Goal: Use online tool/utility

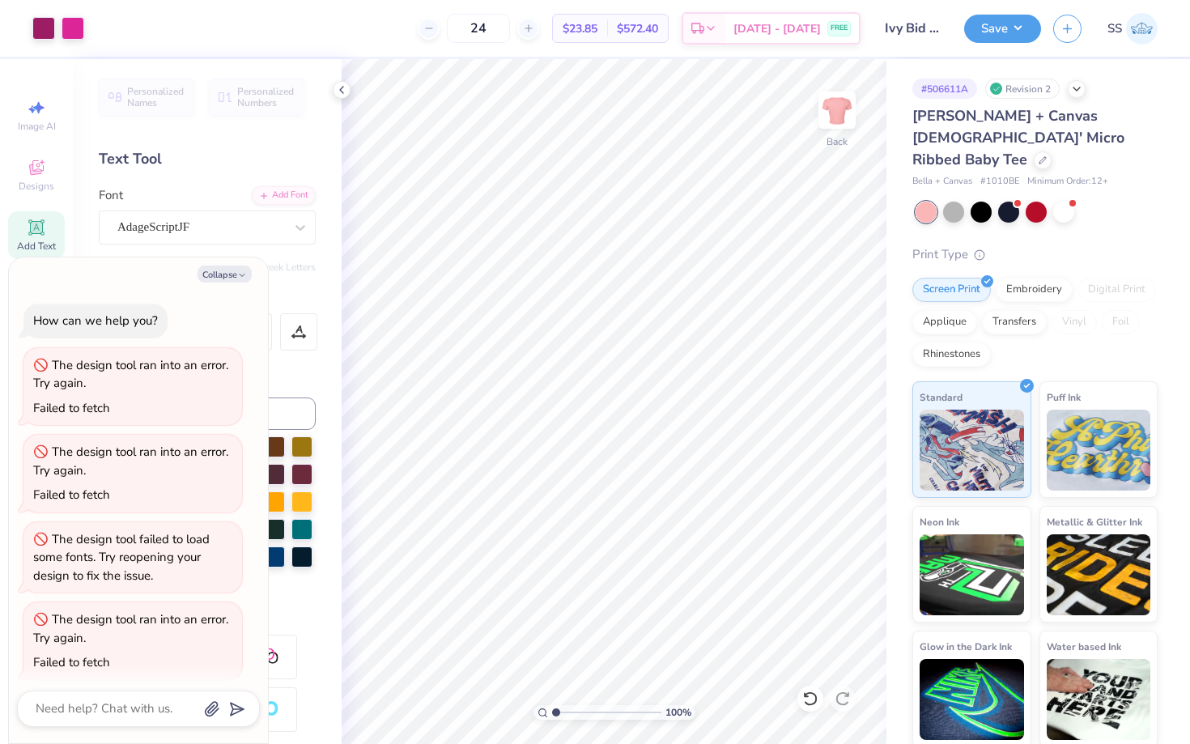
scroll to position [97, 0]
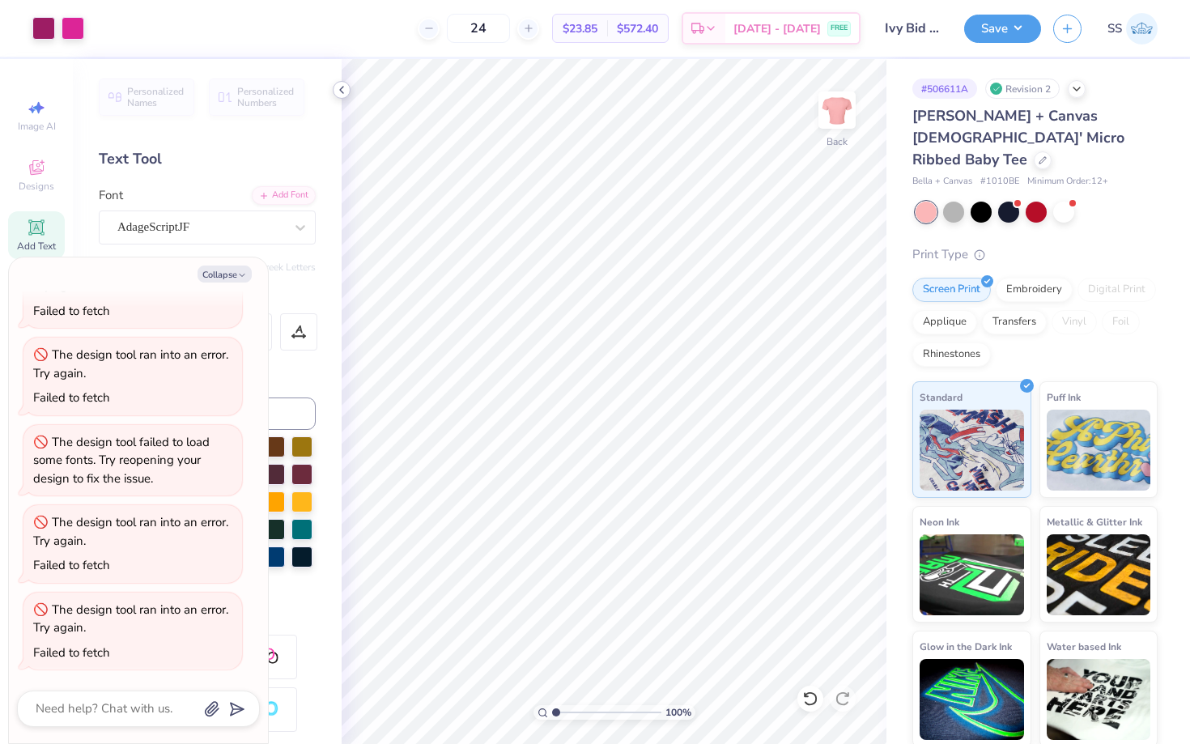
click at [344, 92] on icon at bounding box center [341, 89] width 13 height 13
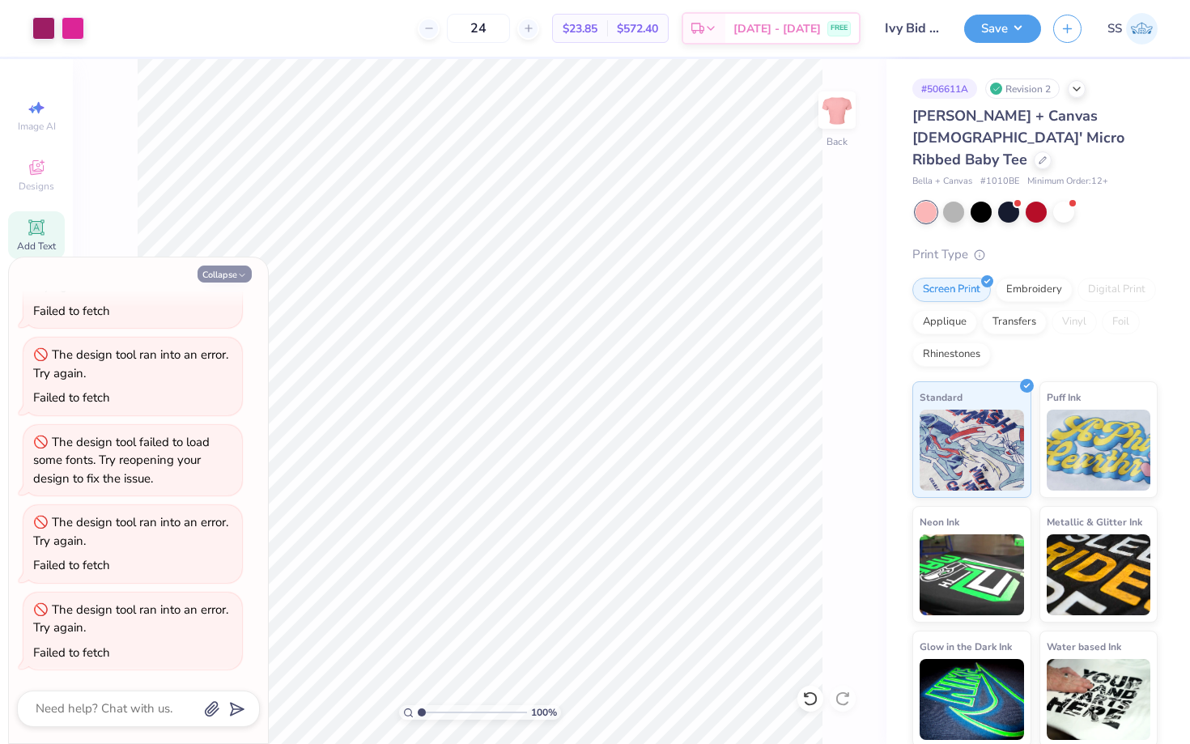
click at [240, 271] on icon "button" at bounding box center [242, 275] width 10 height 10
type textarea "x"
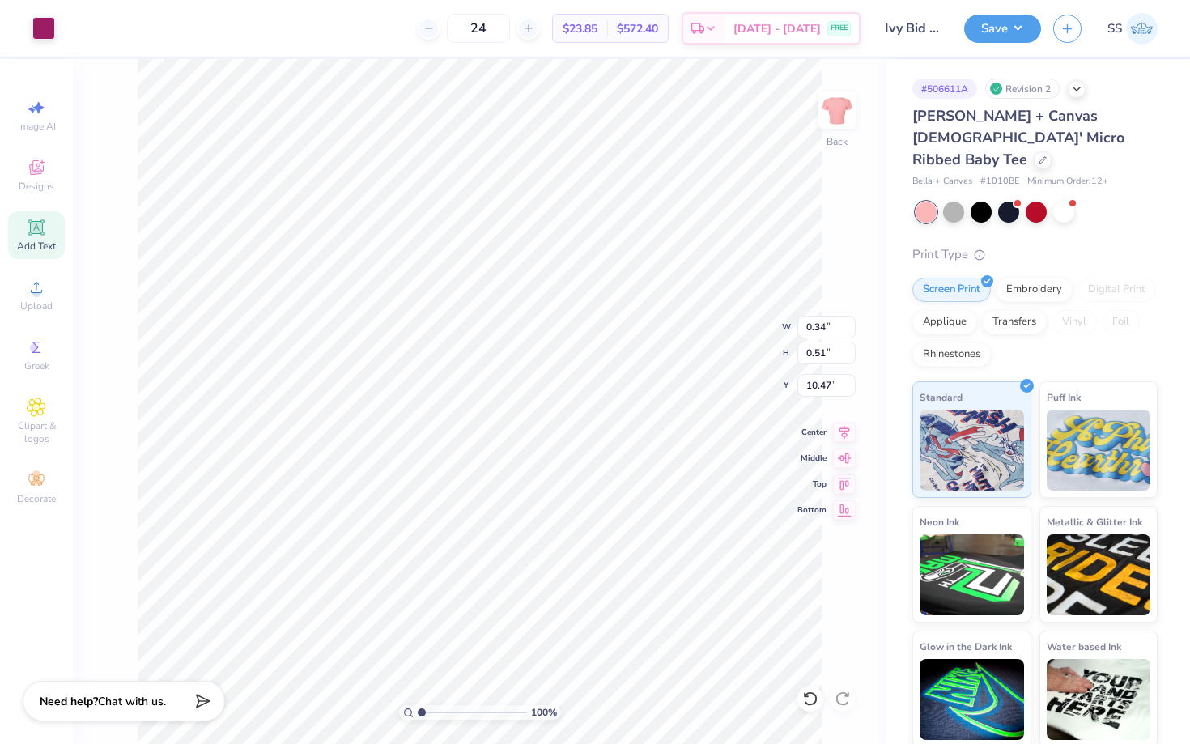
type input "10.34"
type input "3.97"
type input "8.02"
type input "5.44"
type input "3.96"
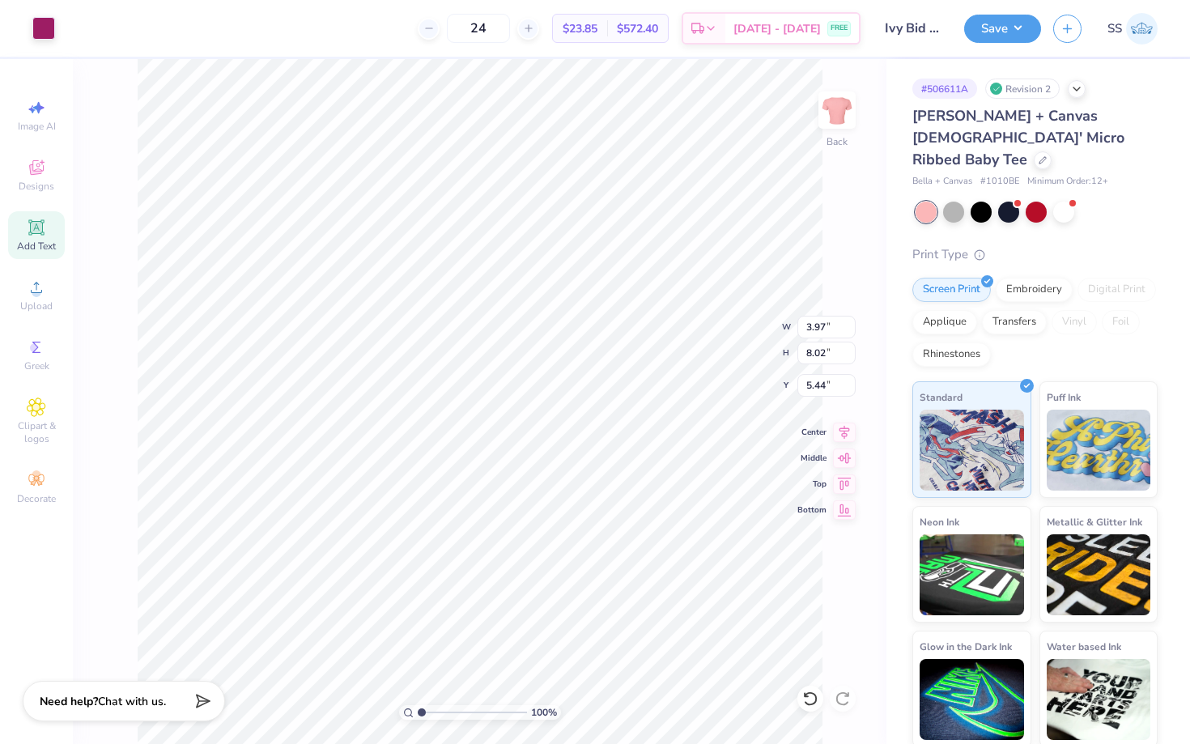
type input "7.99"
type input "5.47"
type input "3.97"
type input "8.02"
type input "5.44"
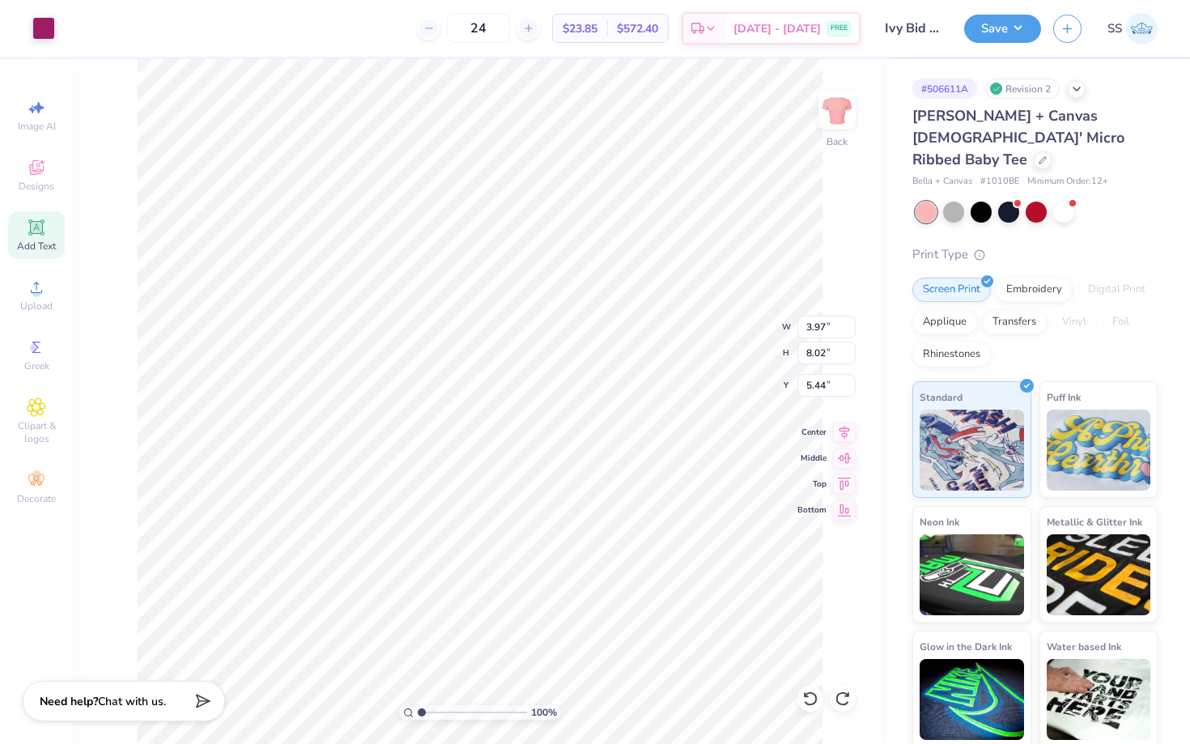
type input "9.21"
type input "12.81"
type input "0.66"
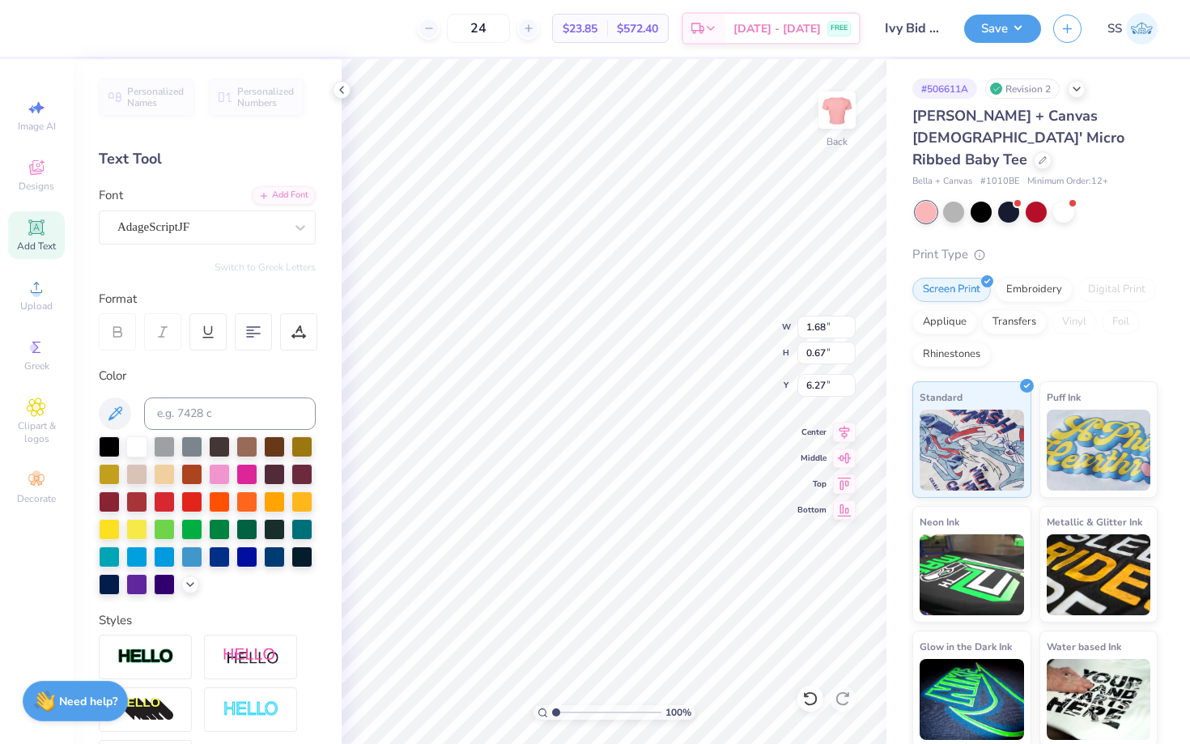
type input "6.27"
type input "1.67"
type input "0.84"
type input "6.18"
click at [1004, 26] on button "Save" at bounding box center [1003, 26] width 77 height 28
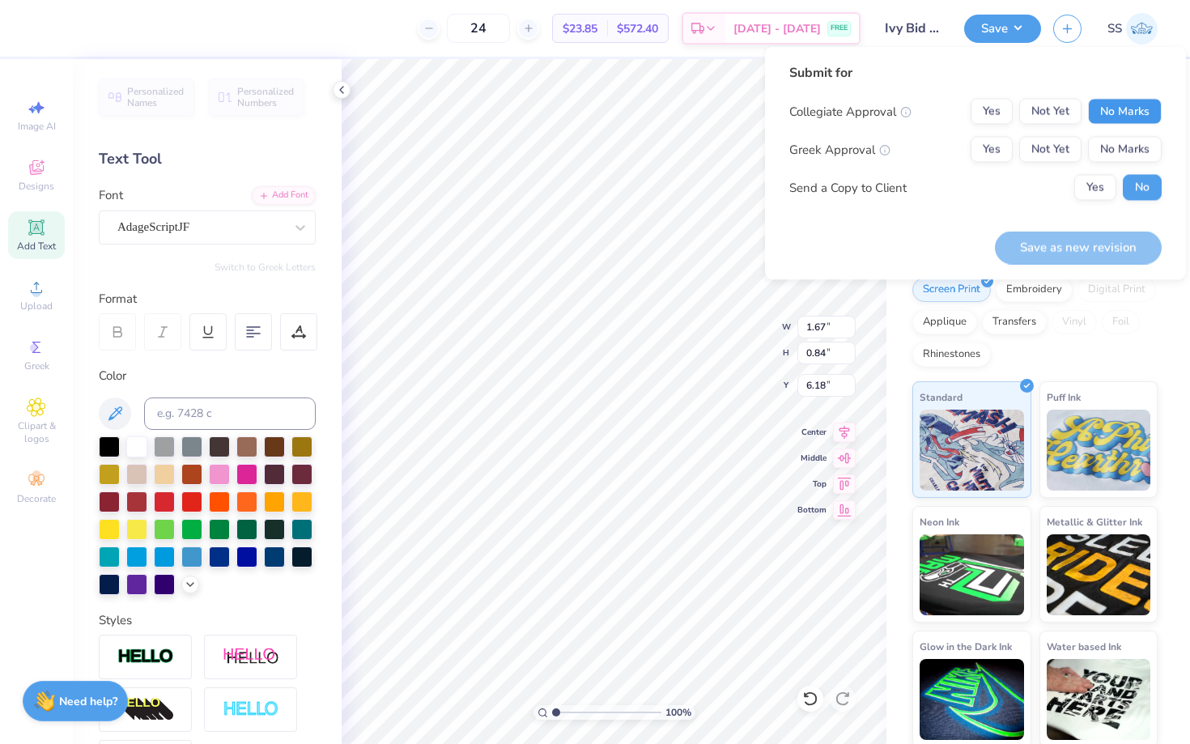
click at [1117, 113] on button "No Marks" at bounding box center [1125, 112] width 74 height 26
click at [990, 145] on button "Yes" at bounding box center [992, 150] width 42 height 26
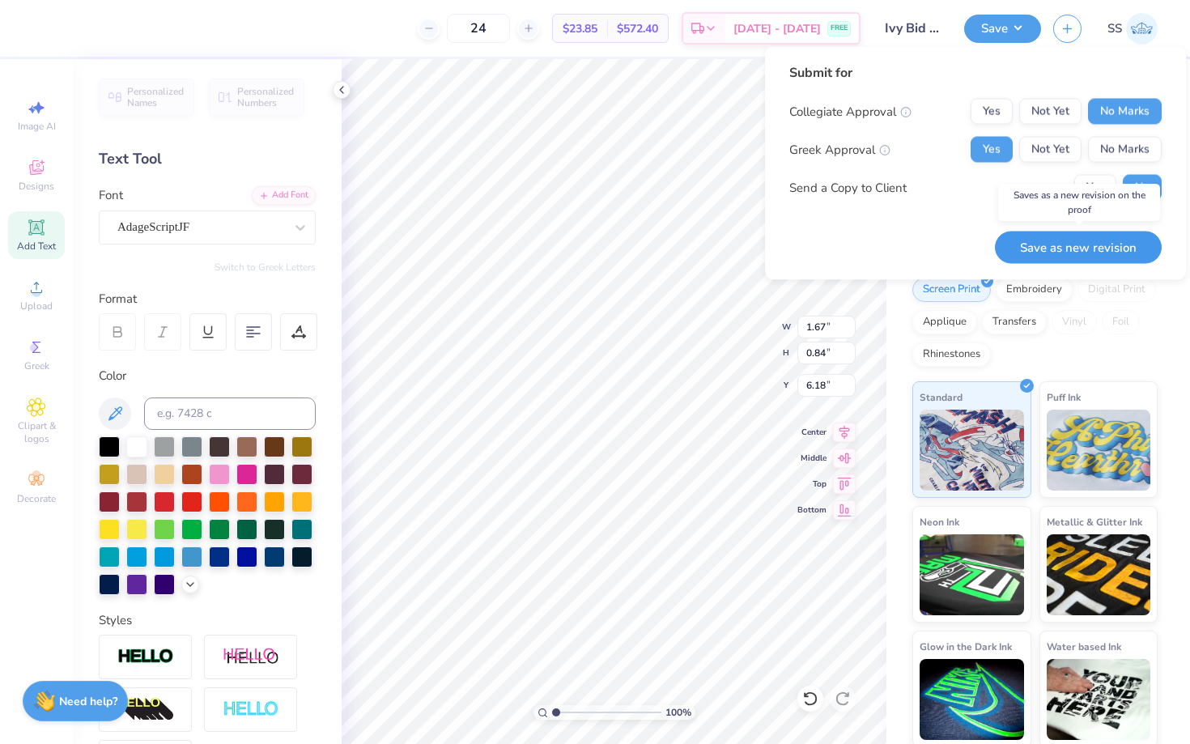
click at [1035, 244] on button "Save as new revision" at bounding box center [1078, 247] width 167 height 33
